Goal: Navigation & Orientation: Understand site structure

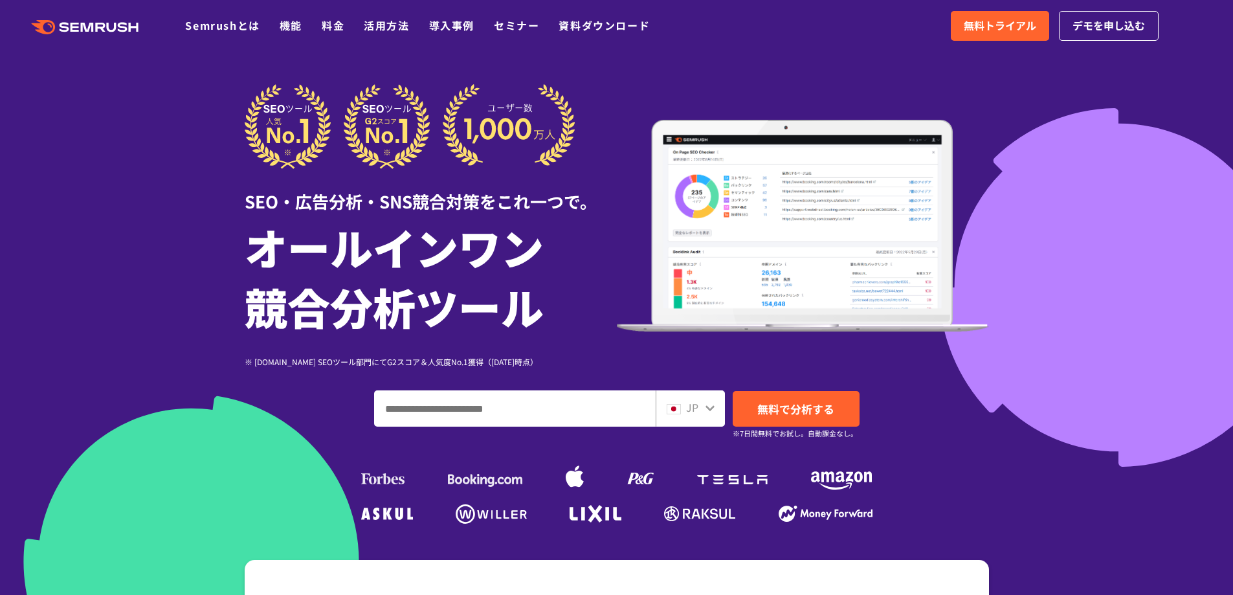
click at [713, 405] on icon at bounding box center [710, 408] width 10 height 10
click at [708, 407] on icon at bounding box center [710, 408] width 9 height 6
click at [684, 409] on div "JP" at bounding box center [687, 407] width 41 height 17
click at [709, 407] on icon at bounding box center [710, 408] width 10 height 10
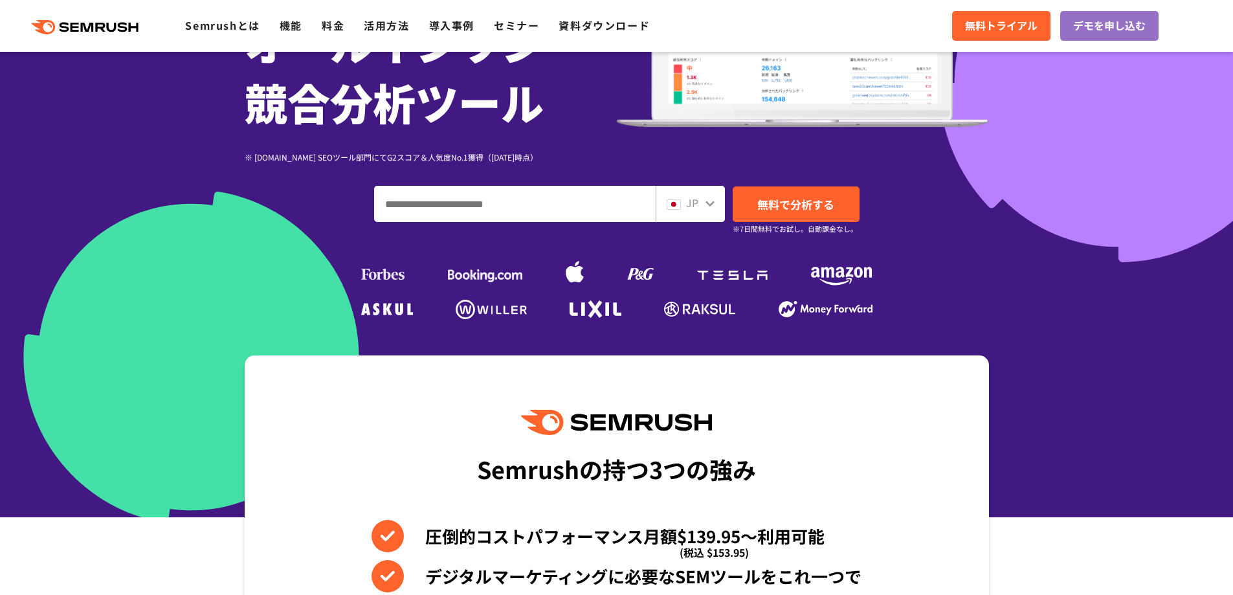
scroll to position [259, 0]
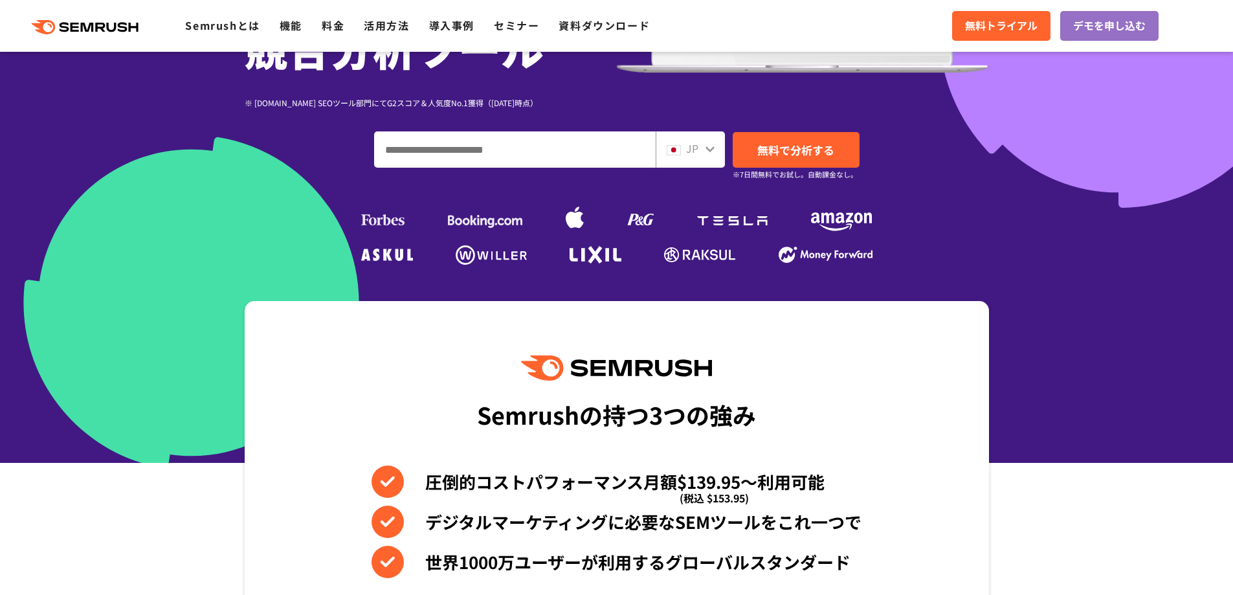
click at [607, 151] on input "ドメイン、キーワードまたはURLを入力してください" at bounding box center [515, 149] width 280 height 35
click at [710, 146] on icon at bounding box center [710, 149] width 10 height 10
click at [710, 147] on icon at bounding box center [710, 149] width 10 height 10
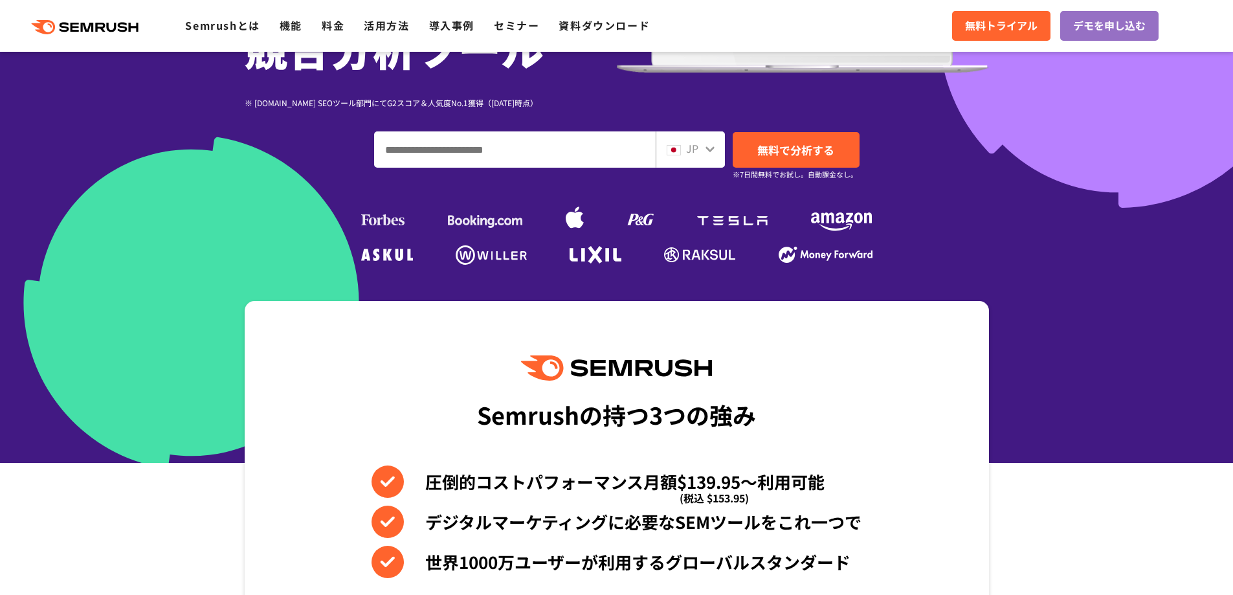
click at [710, 154] on icon at bounding box center [710, 149] width 10 height 10
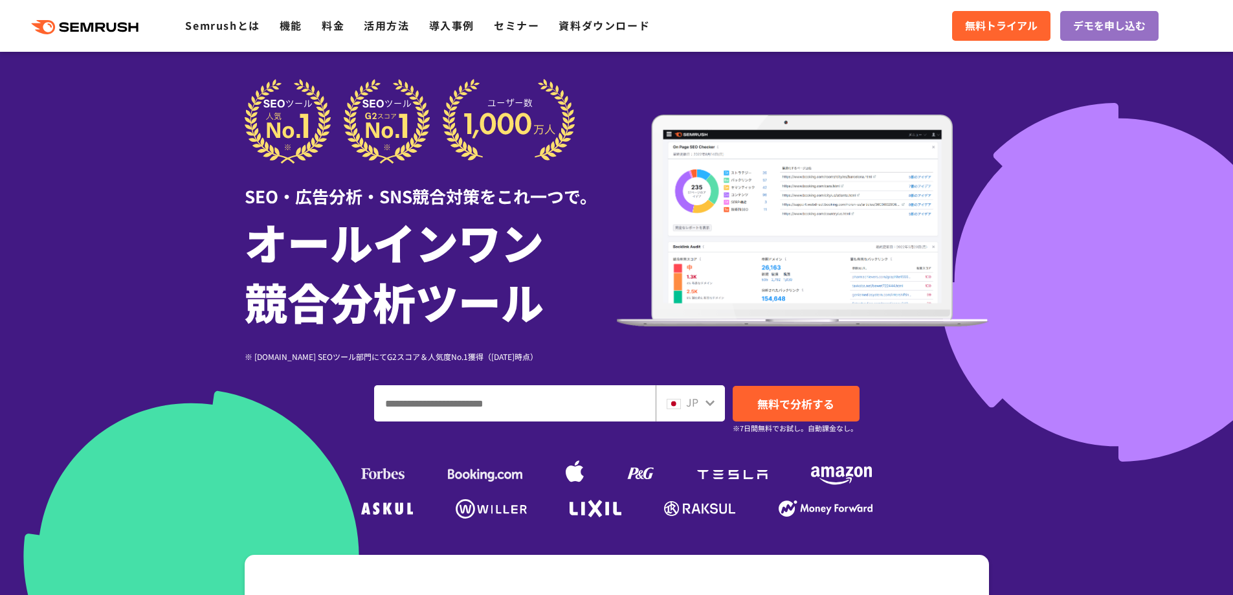
scroll to position [0, 0]
